Goal: Task Accomplishment & Management: Manage account settings

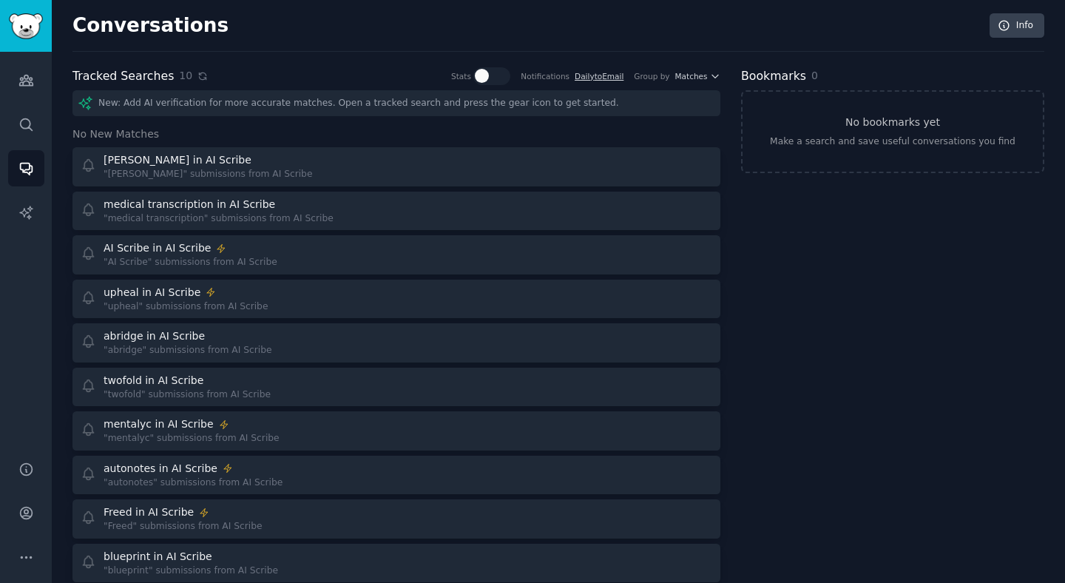
click at [197, 79] on icon at bounding box center [202, 76] width 10 height 10
click at [28, 553] on icon "Sidebar" at bounding box center [26, 557] width 16 height 16
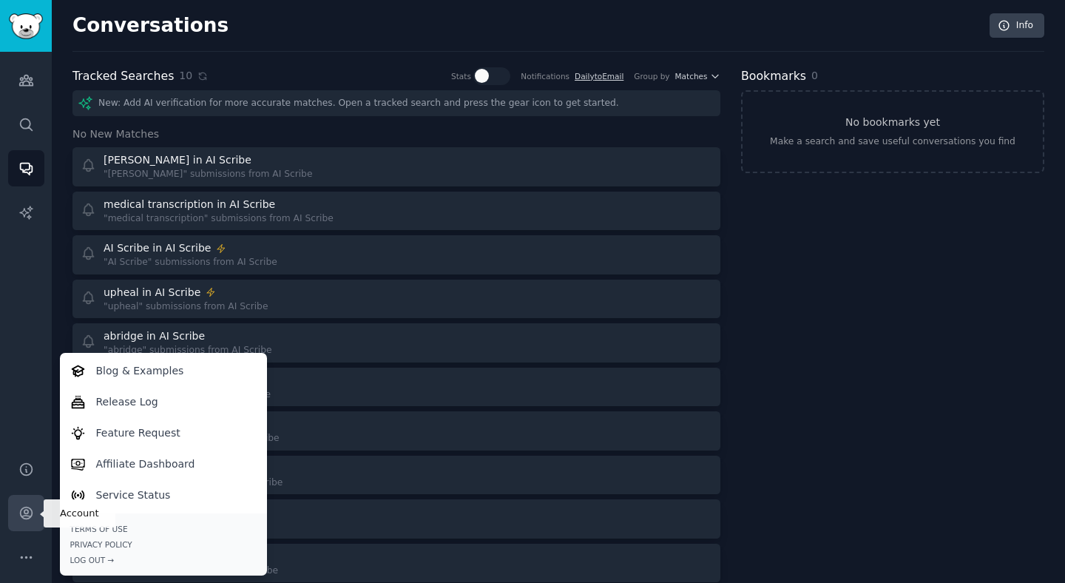
click at [30, 518] on icon "Sidebar" at bounding box center [26, 513] width 16 height 16
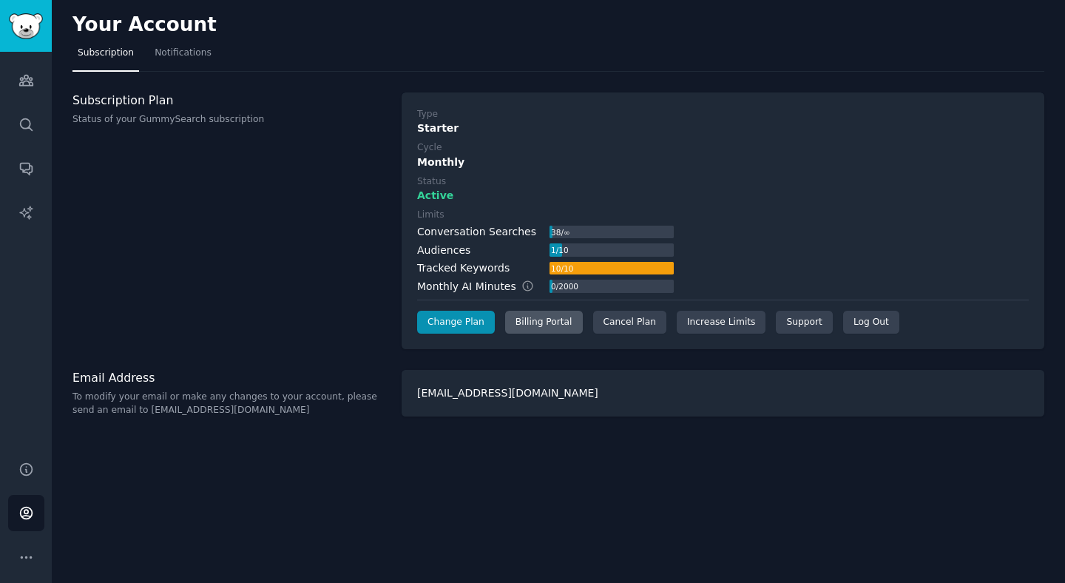
click at [530, 314] on div "Billing Portal" at bounding box center [544, 323] width 78 height 24
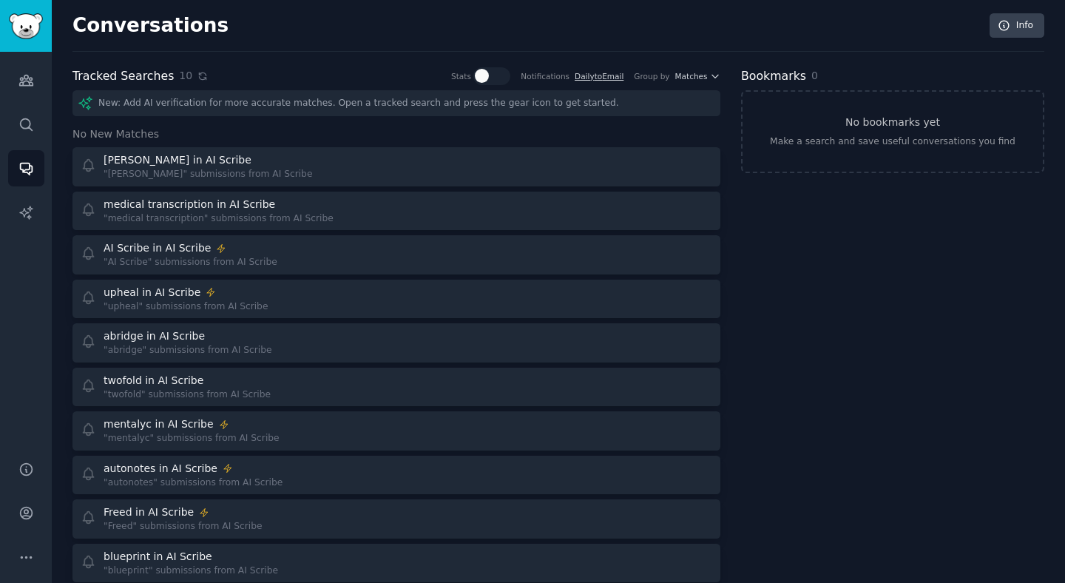
click at [197, 71] on icon at bounding box center [202, 76] width 10 height 10
